Goal: Task Accomplishment & Management: Complete application form

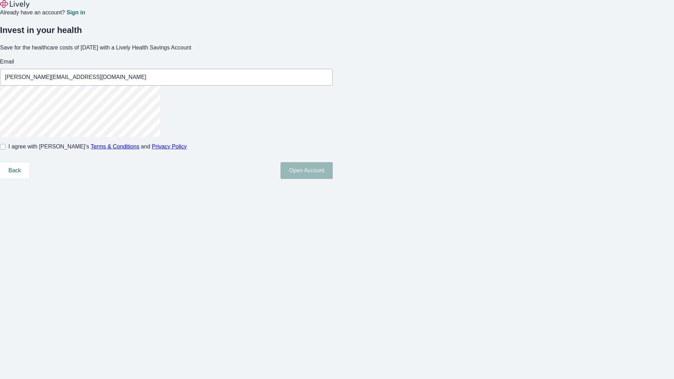
click at [6, 150] on input "I agree with Lively’s Terms & Conditions and Privacy Policy" at bounding box center [3, 147] width 6 height 6
checkbox input "true"
click at [333, 179] on button "Open Account" at bounding box center [307, 170] width 52 height 17
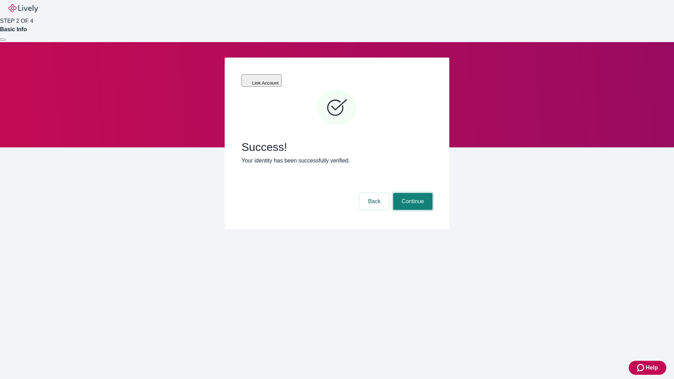
click at [412, 193] on button "Continue" at bounding box center [412, 201] width 39 height 17
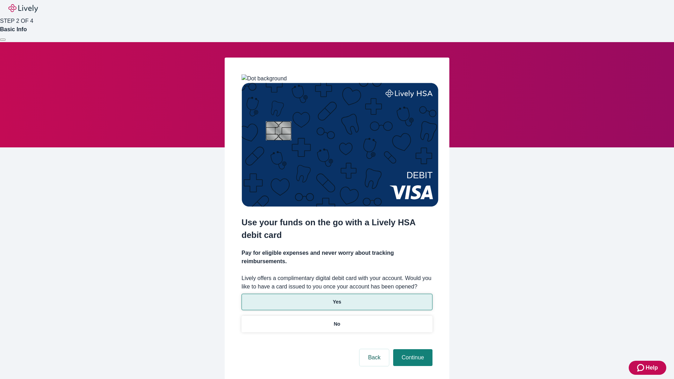
click at [337, 298] on p "Yes" at bounding box center [337, 301] width 8 height 7
click at [412, 349] on button "Continue" at bounding box center [412, 357] width 39 height 17
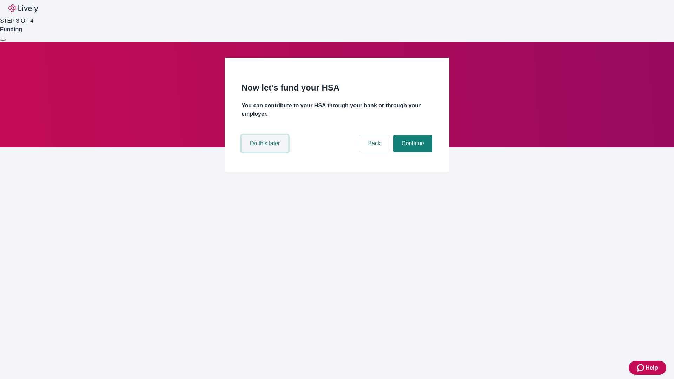
click at [266, 152] on button "Do this later" at bounding box center [265, 143] width 47 height 17
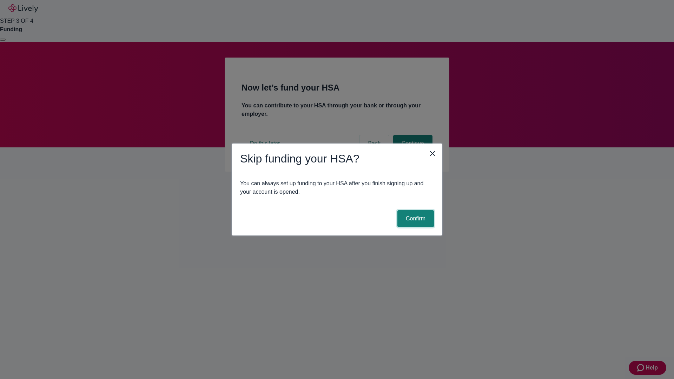
click at [415, 219] on button "Confirm" at bounding box center [415, 218] width 37 height 17
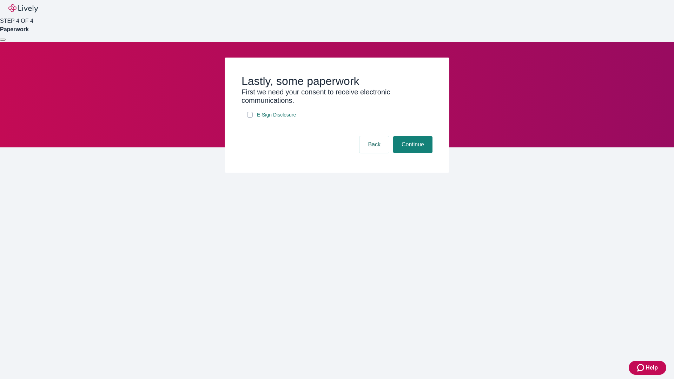
click at [250, 118] on input "E-Sign Disclosure" at bounding box center [250, 115] width 6 height 6
checkbox input "true"
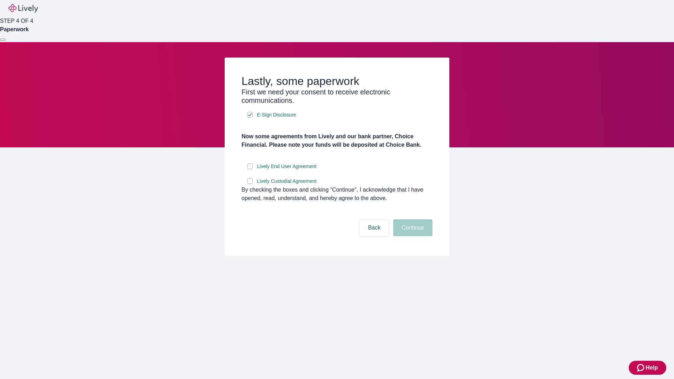
click at [250, 169] on input "Lively End User Agreement" at bounding box center [250, 167] width 6 height 6
checkbox input "true"
click at [250, 184] on input "Lively Custodial Agreement" at bounding box center [250, 181] width 6 height 6
checkbox input "true"
click at [412, 236] on button "Continue" at bounding box center [412, 227] width 39 height 17
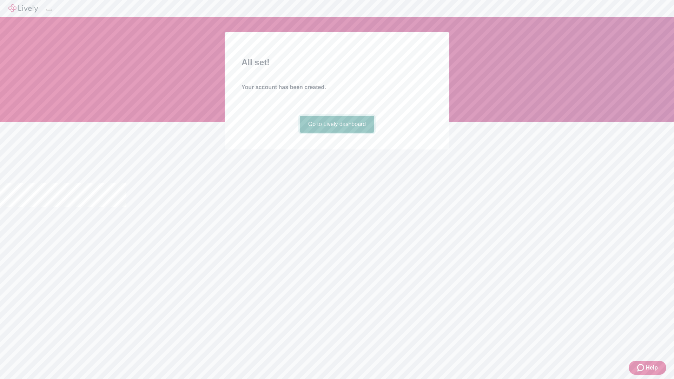
click at [337, 133] on link "Go to Lively dashboard" at bounding box center [337, 124] width 75 height 17
